Goal: Transaction & Acquisition: Obtain resource

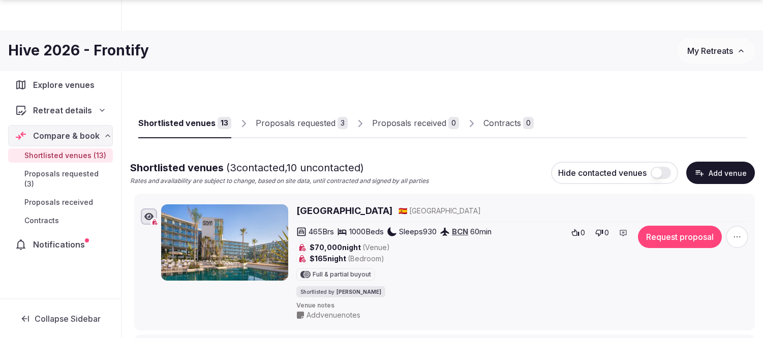
scroll to position [1638, 0]
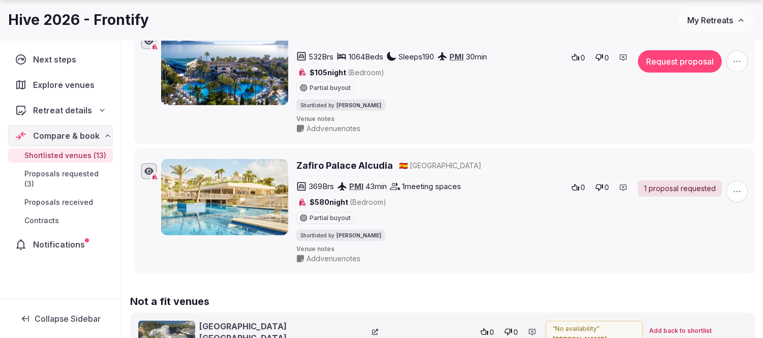
click at [705, 21] on span "My Retreats" at bounding box center [710, 20] width 46 height 10
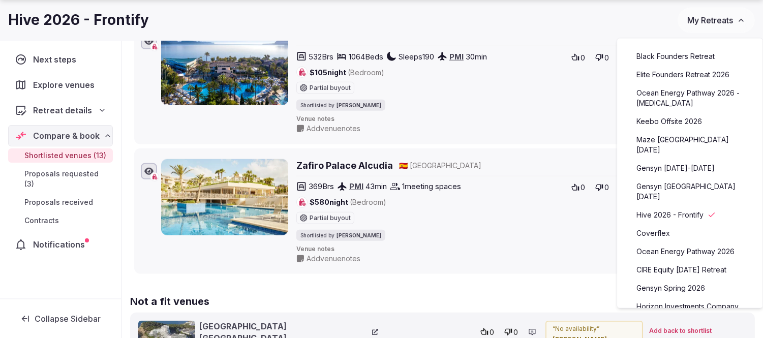
click at [675, 262] on link "CIRE Equity [DATE] Retreat" at bounding box center [689, 270] width 125 height 16
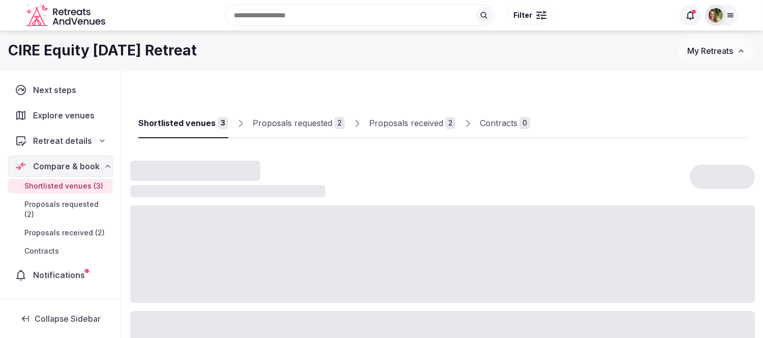
click at [385, 124] on div "Proposals received" at bounding box center [406, 123] width 74 height 12
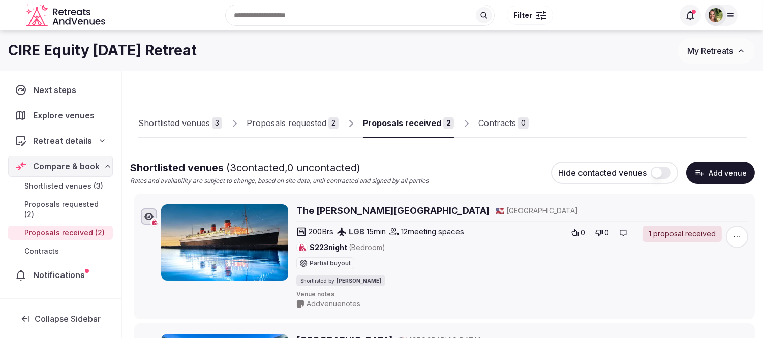
click at [386, 128] on div "Proposals received" at bounding box center [402, 123] width 78 height 12
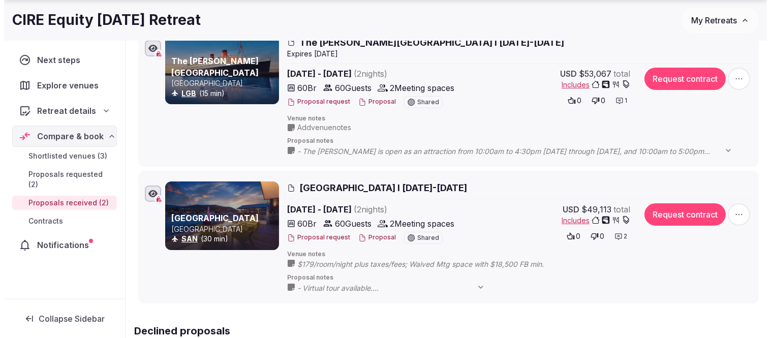
scroll to position [169, 0]
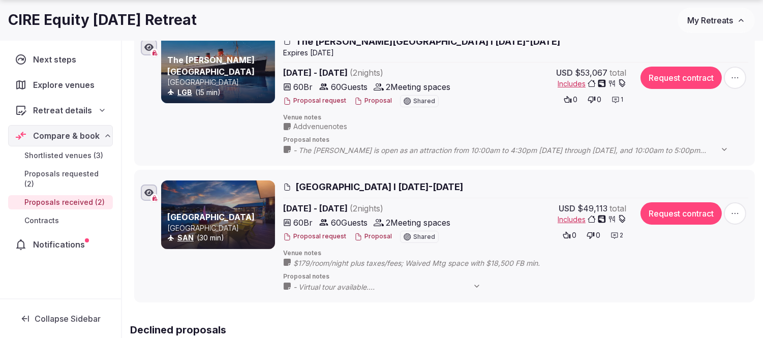
click at [381, 234] on button "Proposal" at bounding box center [373, 236] width 38 height 9
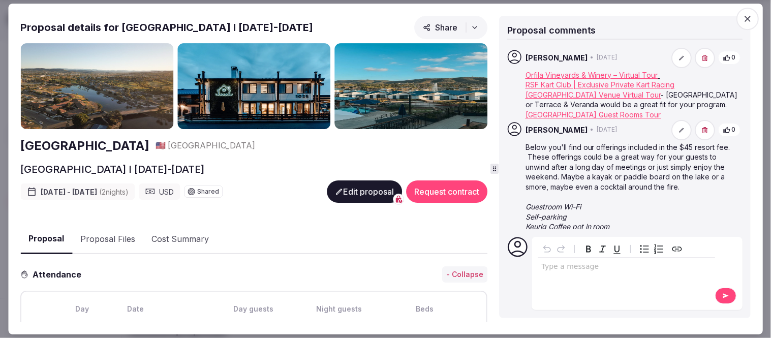
click at [124, 238] on button "Proposal Files" at bounding box center [107, 239] width 71 height 29
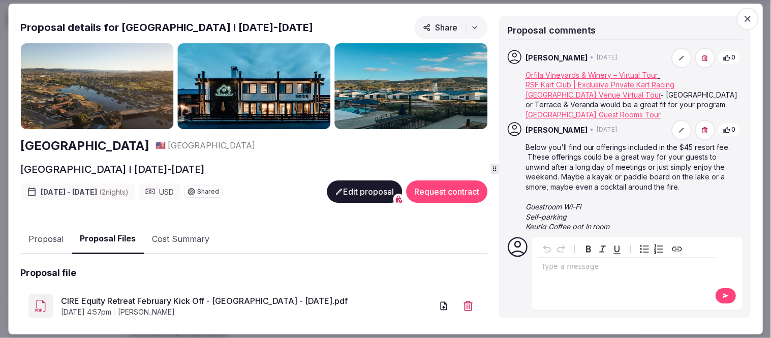
click at [168, 295] on link "CIRE Equity Retreat February Kick Off - [GEOGRAPHIC_DATA] - [DATE].pdf" at bounding box center [247, 301] width 372 height 12
